Goal: Use online tool/utility

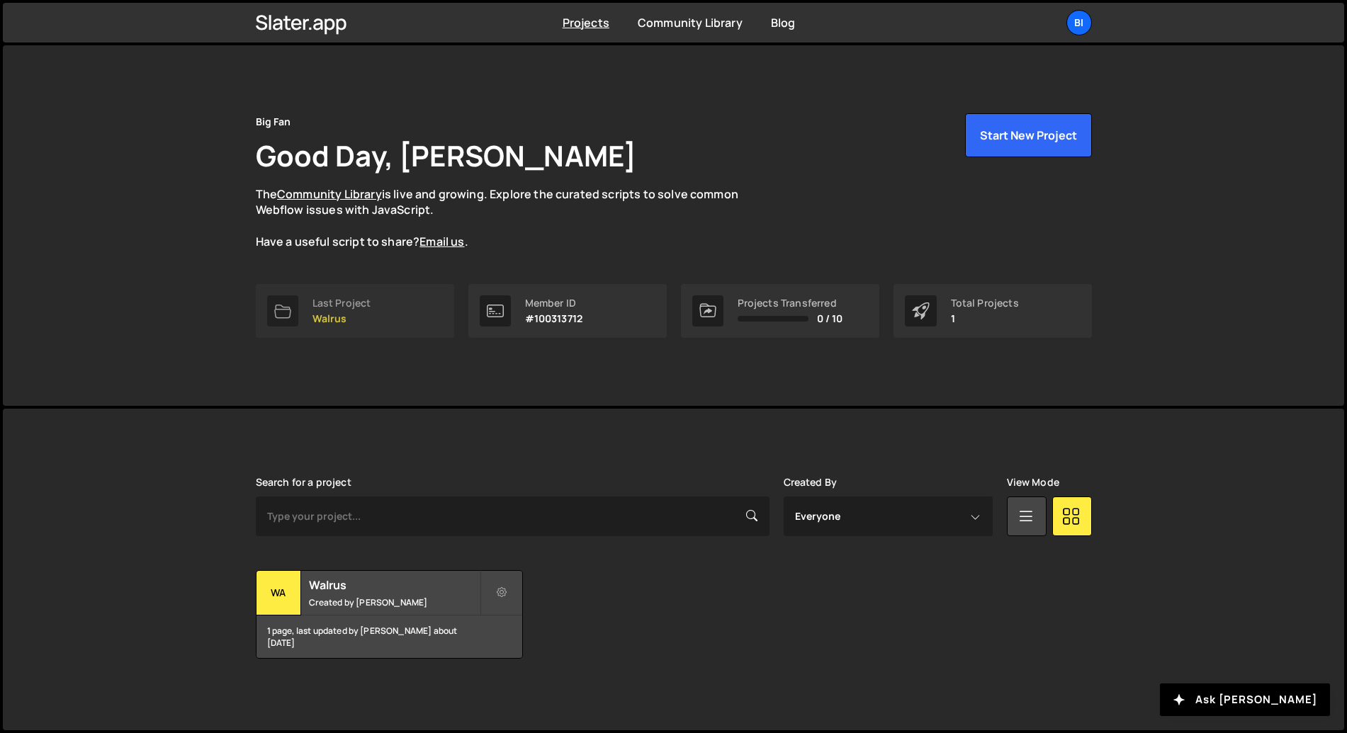
click at [375, 303] on link "Last Project Walrus" at bounding box center [355, 311] width 198 height 54
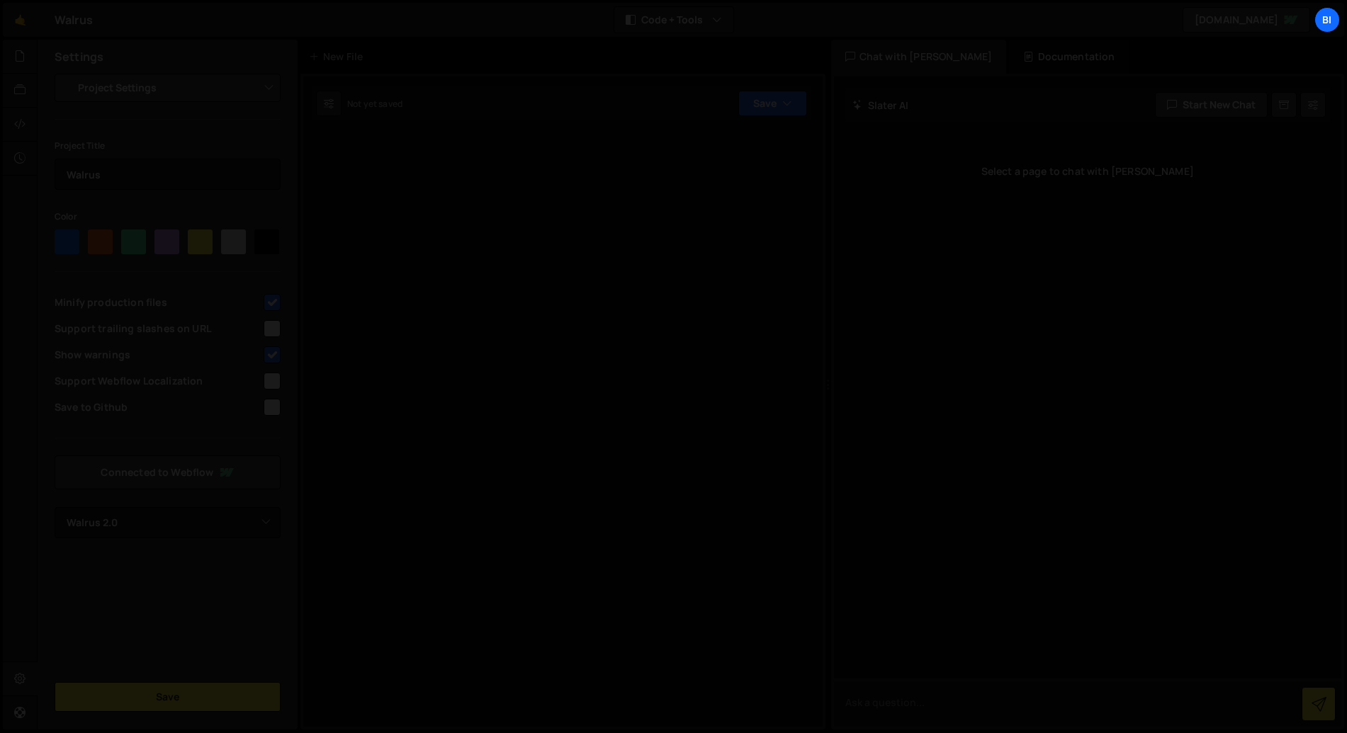
select select "6864f039b26f4afedada6bc5"
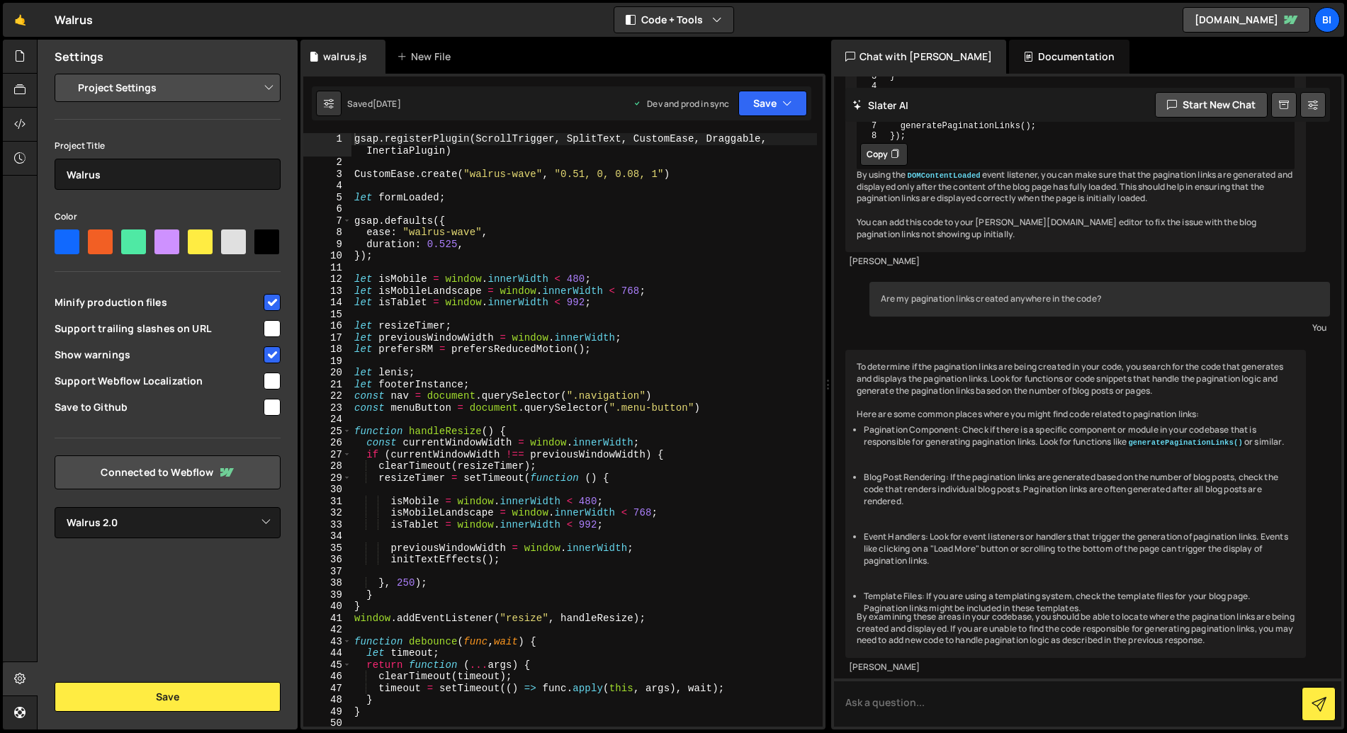
scroll to position [376, 0]
click at [587, 309] on div "gsap . registerPlugin ( ScrollTrigger , SplitText , CustomEase , Draggable , In…" at bounding box center [584, 447] width 466 height 629
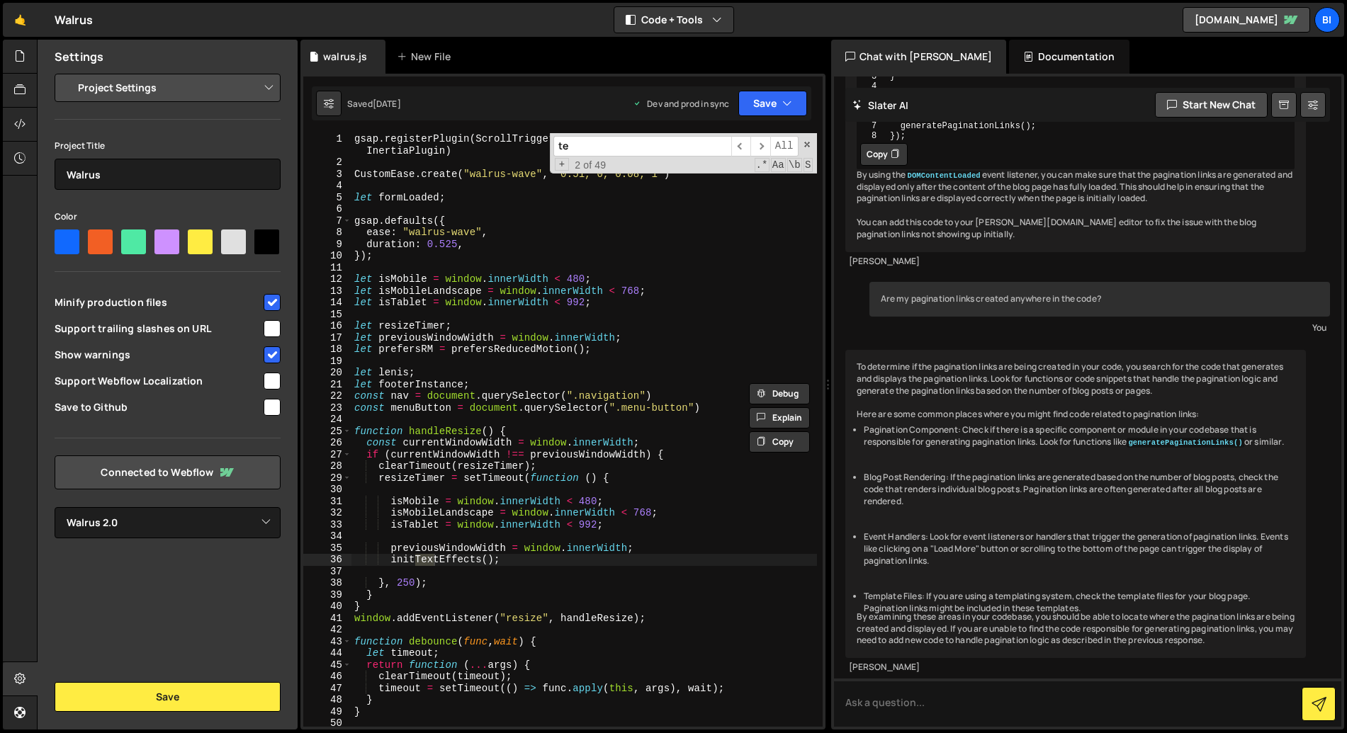
type input "t"
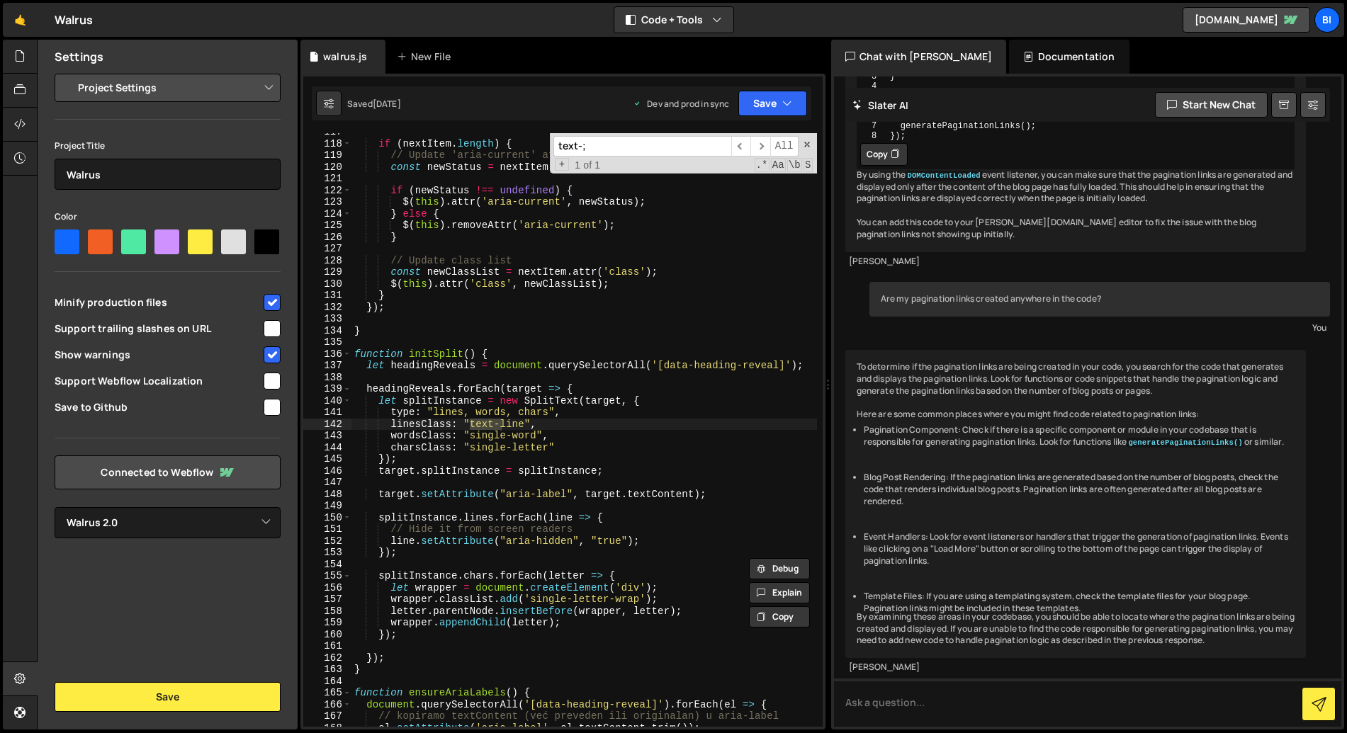
scroll to position [1205, 0]
type input "text-line"
